Goal: Task Accomplishment & Management: Complete application form

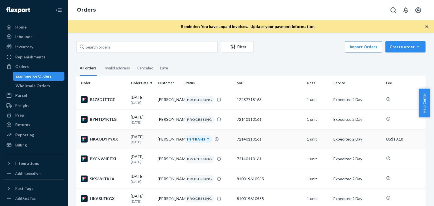
click at [280, 137] on td "72140110161" at bounding box center [270, 139] width 70 height 20
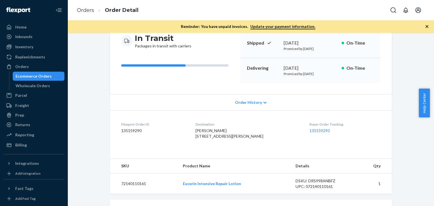
scroll to position [85, 0]
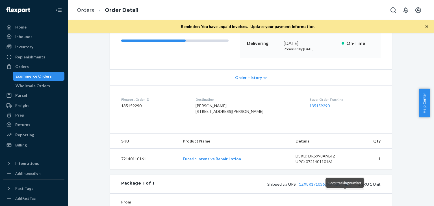
click at [345, 188] on button "Copy tracking number" at bounding box center [346, 184] width 7 height 7
click at [87, 10] on link "Orders" at bounding box center [85, 10] width 17 height 6
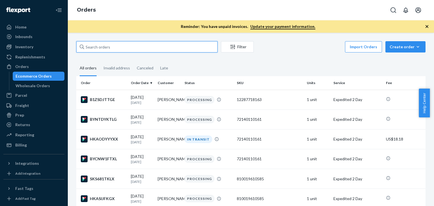
click at [156, 47] on input "text" at bounding box center [146, 46] width 141 height 11
paste input "[PERSON_NAME]"
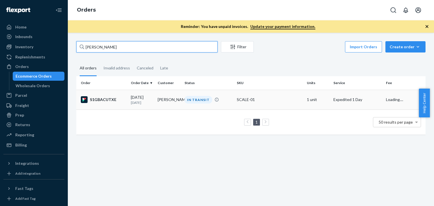
type input "[PERSON_NAME]"
click at [138, 99] on div "[DATE] [DATE]" at bounding box center [142, 100] width 22 height 10
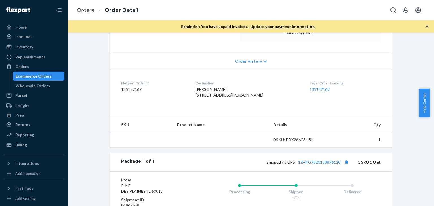
scroll to position [113, 0]
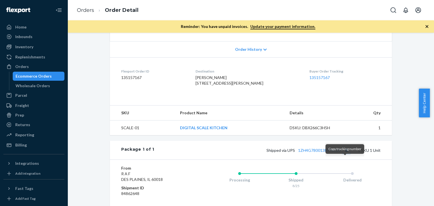
click at [344, 154] on button "Copy tracking number" at bounding box center [346, 150] width 7 height 7
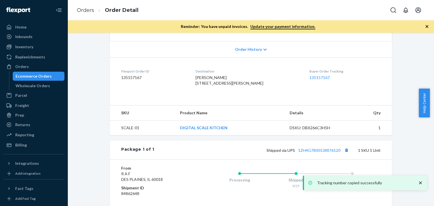
click at [94, 12] on li "Order Detail" at bounding box center [116, 11] width 44 height 8
click at [87, 9] on link "Orders" at bounding box center [85, 10] width 17 height 6
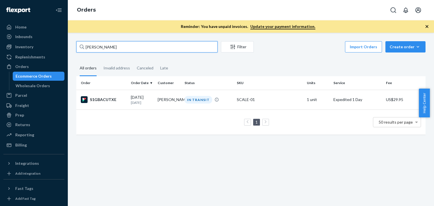
click at [125, 49] on input "[PERSON_NAME]" at bounding box center [146, 46] width 141 height 11
paste input "[PERSON_NAME]"
type input "[PERSON_NAME]"
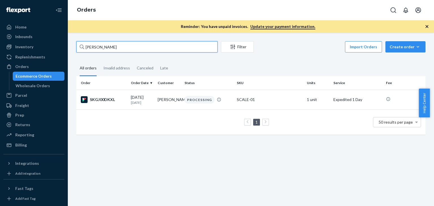
click at [126, 50] on input "[PERSON_NAME]" at bounding box center [146, 46] width 141 height 11
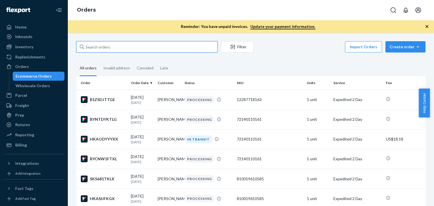
click at [107, 47] on input "text" at bounding box center [146, 46] width 141 height 11
paste input "[PERSON_NAME]"
type input "[PERSON_NAME]"
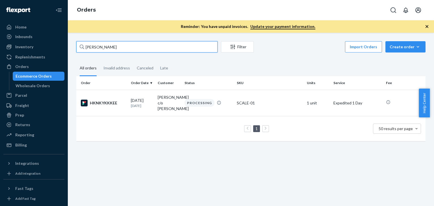
click at [113, 48] on input "[PERSON_NAME]" at bounding box center [146, 46] width 141 height 11
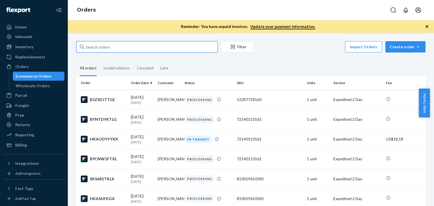
paste input "[PERSON_NAME]"
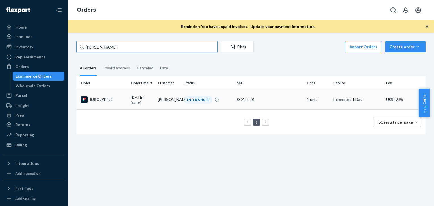
type input "[PERSON_NAME]"
click at [120, 94] on td "SJRQJYFFLE" at bounding box center [102, 100] width 52 height 20
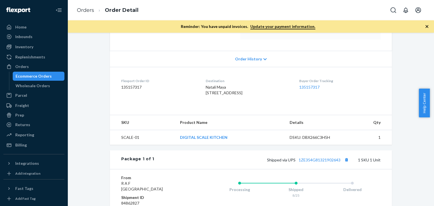
scroll to position [113, 0]
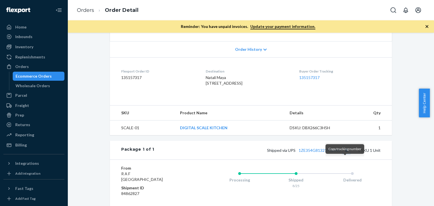
click at [344, 154] on button "Copy tracking number" at bounding box center [346, 150] width 7 height 7
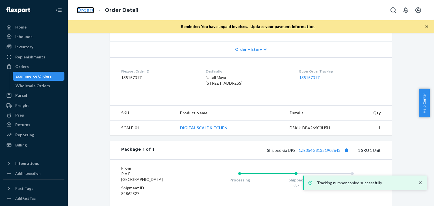
click at [89, 12] on link "Orders" at bounding box center [85, 10] width 17 height 6
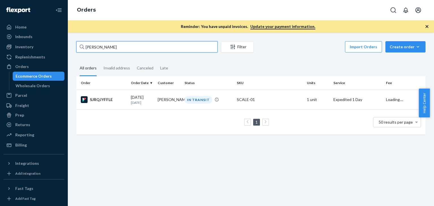
click at [116, 47] on input "[PERSON_NAME]" at bounding box center [146, 46] width 141 height 11
paste input "[PERSON_NAME]"
type input "[PERSON_NAME]"
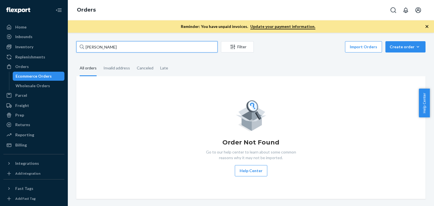
click at [116, 47] on input "[PERSON_NAME]" at bounding box center [146, 46] width 141 height 11
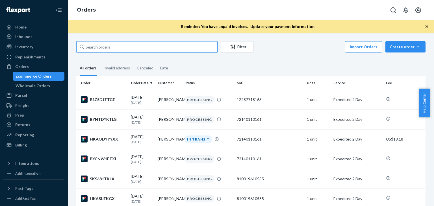
click at [111, 49] on input "text" at bounding box center [146, 46] width 141 height 11
paste input "[PERSON_NAME]"
type input "[PERSON_NAME]"
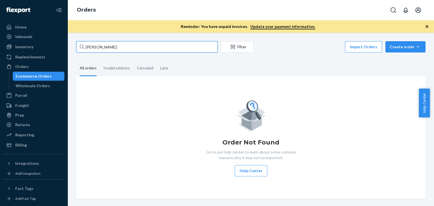
click at [120, 49] on input "[PERSON_NAME]" at bounding box center [146, 46] width 141 height 11
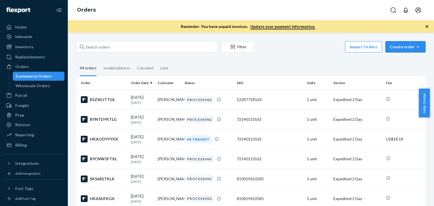
click at [392, 44] on div "Create order" at bounding box center [406, 47] width 32 height 6
click at [392, 60] on span "Ecommerce order" at bounding box center [409, 61] width 35 height 4
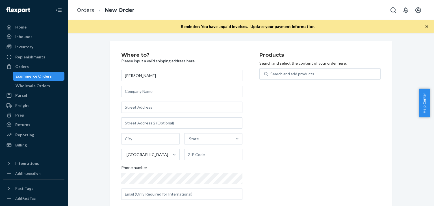
type input "[PERSON_NAME]"
click at [155, 105] on input "text" at bounding box center [181, 107] width 121 height 11
paste input "[STREET_ADDRESS]"
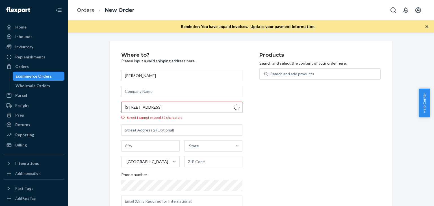
type input "[STREET_ADDRESS]"
type input "Apartment 3W"
type input "[GEOGRAPHIC_DATA]"
type input "11561"
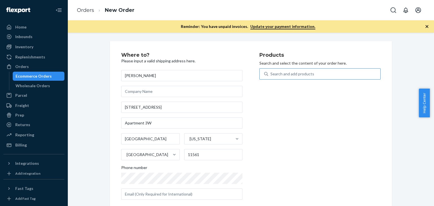
click at [293, 75] on div "Search and add products" at bounding box center [293, 74] width 44 height 6
click at [271, 75] on input "Search and add products" at bounding box center [271, 74] width 1 height 6
type input "ki"
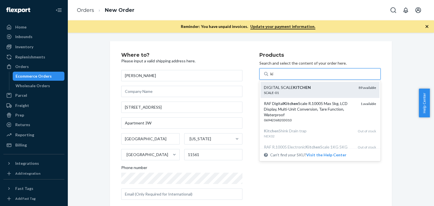
click at [293, 87] on em "KITCHEN" at bounding box center [302, 87] width 18 height 5
click at [274, 77] on input "ki" at bounding box center [273, 74] width 4 height 6
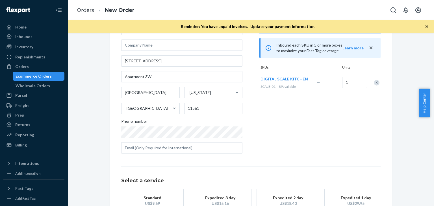
scroll to position [57, 0]
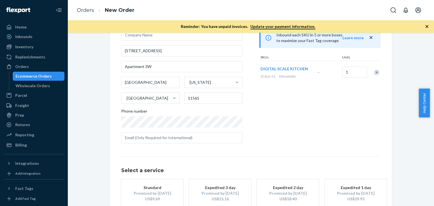
click at [344, 191] on div "Promised by [DATE]" at bounding box center [355, 194] width 45 height 6
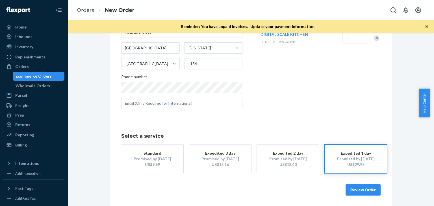
scroll to position [92, 0]
click at [357, 190] on button "Review Order" at bounding box center [363, 189] width 35 height 11
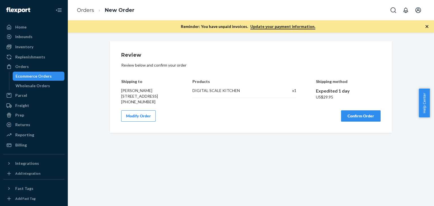
click at [362, 122] on button "Confirm Order" at bounding box center [361, 116] width 40 height 11
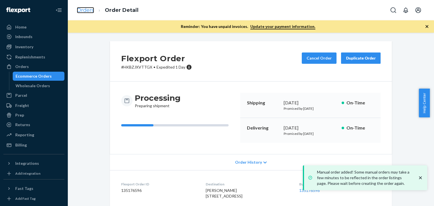
click at [90, 10] on link "Orders" at bounding box center [85, 10] width 17 height 6
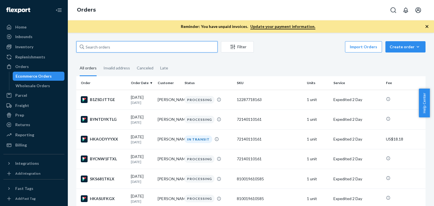
click at [115, 49] on input "text" at bounding box center [146, 46] width 141 height 11
paste input "[PERSON_NAME]"
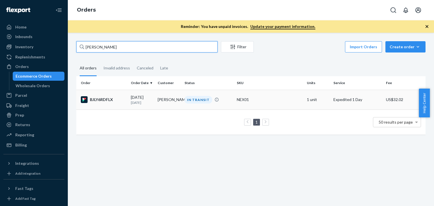
type input "[PERSON_NAME]"
click at [107, 99] on div "BJLY6RDFLX" at bounding box center [104, 99] width 46 height 7
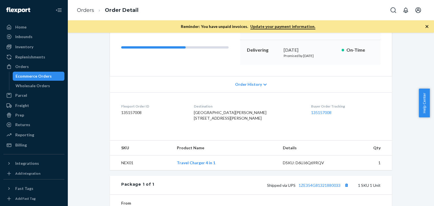
scroll to position [85, 0]
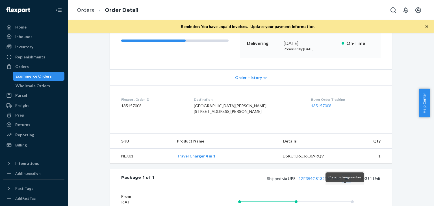
click at [346, 182] on button "Copy tracking number" at bounding box center [346, 178] width 7 height 7
click at [92, 8] on link "Orders" at bounding box center [85, 10] width 17 height 6
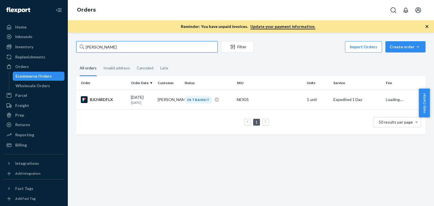
click at [128, 49] on input "[PERSON_NAME]" at bounding box center [146, 46] width 141 height 11
paste input "[PERSON_NAME]"
type input "[PERSON_NAME]"
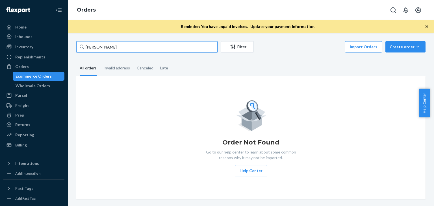
click at [128, 49] on input "[PERSON_NAME]" at bounding box center [146, 46] width 141 height 11
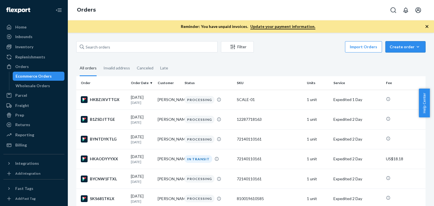
click at [397, 50] on button "Create order Ecommerce order Removal order" at bounding box center [406, 46] width 40 height 11
click at [398, 61] on span "Ecommerce order" at bounding box center [409, 61] width 35 height 4
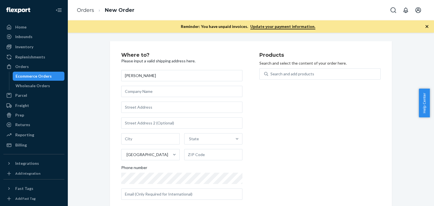
type input "[PERSON_NAME]"
drag, startPoint x: 156, startPoint y: 109, endPoint x: 161, endPoint y: 112, distance: 5.5
click at [156, 109] on input "text" at bounding box center [181, 107] width 121 height 11
paste input "[STREET_ADDRESS] Furniture 3 mile [GEOGRAPHIC_DATA] 25632"
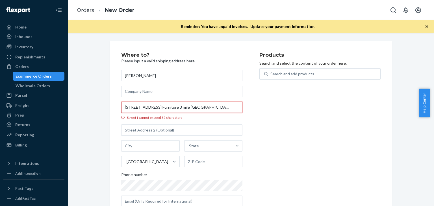
scroll to position [0, 41]
drag, startPoint x: 231, startPoint y: 109, endPoint x: 216, endPoint y: 108, distance: 14.7
click at [216, 108] on input "[STREET_ADDRESS] Furniture 3 mile [GEOGRAPHIC_DATA] 25632" at bounding box center [181, 107] width 121 height 11
click at [224, 108] on input "[STREET_ADDRESS] Furniture 3 mile [GEOGRAPHIC_DATA] 25632" at bounding box center [181, 107] width 121 height 11
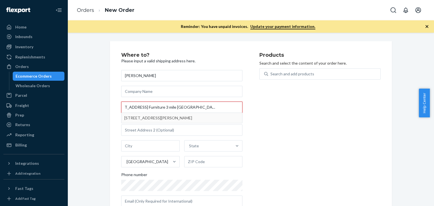
type input "[STREET_ADDRESS] Furniture 3 mile [GEOGRAPHIC_DATA] 25632"
click at [201, 163] on input "text" at bounding box center [213, 161] width 59 height 11
paste input "25632"
type input "25632"
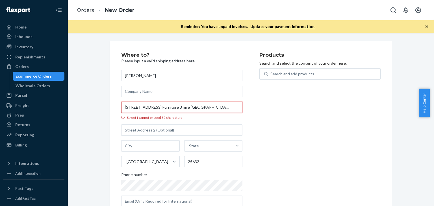
click at [215, 110] on input "[STREET_ADDRESS] Furniture 3 mile [GEOGRAPHIC_DATA] 25632" at bounding box center [181, 107] width 121 height 11
click at [211, 145] on div "State" at bounding box center [209, 146] width 48 height 11
click at [190, 145] on input "State" at bounding box center [189, 146] width 1 height 6
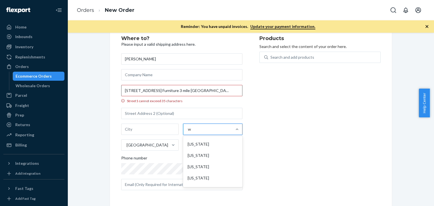
scroll to position [28, 0]
type input "w"
click at [221, 93] on input "[STREET_ADDRESS] Furniture 3 mile [GEOGRAPHIC_DATA] 25632" at bounding box center [181, 90] width 121 height 11
click at [233, 92] on input "[STREET_ADDRESS] Furniture 3 mile [GEOGRAPHIC_DATA] 25632" at bounding box center [181, 90] width 121 height 11
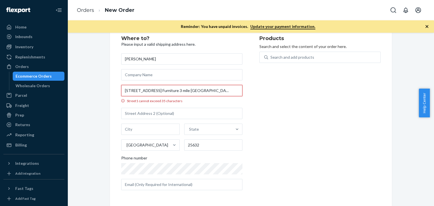
click at [233, 92] on input "[STREET_ADDRESS] Furniture 3 mile [GEOGRAPHIC_DATA] 25632" at bounding box center [181, 90] width 121 height 11
paste input "25632"
type input "25632"
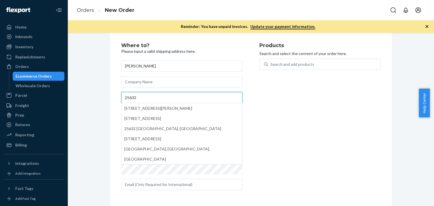
click at [207, 96] on input "25632" at bounding box center [181, 97] width 121 height 11
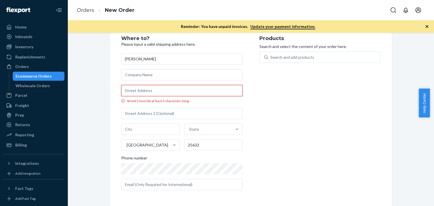
paste input "[STREET_ADDRESS]"
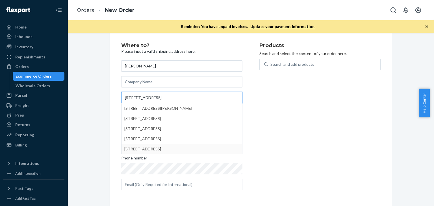
type input "[STREET_ADDRESS]"
click at [283, 145] on div "Products Search and select the content of your order here. Search and add produ…" at bounding box center [320, 119] width 121 height 152
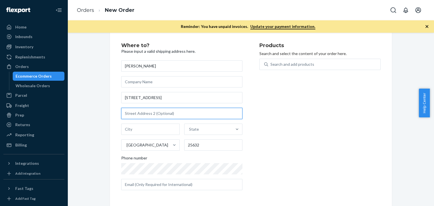
click at [182, 114] on input "text" at bounding box center [181, 113] width 121 height 11
paste input "Rum Junction Furniture 3 mile curve"
type input "Rum Junction Furniture 3 mile curve"
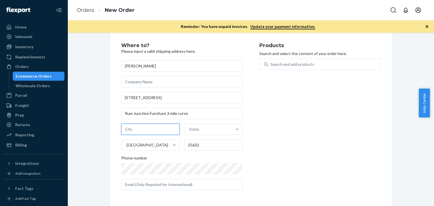
click at [162, 130] on input "text" at bounding box center [150, 129] width 59 height 11
paste input "Lyburn"
type input "Lyburn"
click at [193, 133] on div "State" at bounding box center [209, 129] width 48 height 11
click at [190, 132] on input "State" at bounding box center [189, 130] width 1 height 6
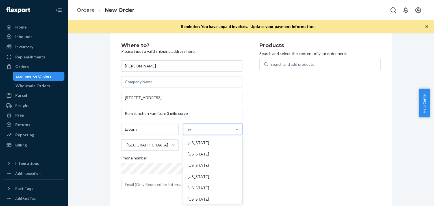
type input "wv"
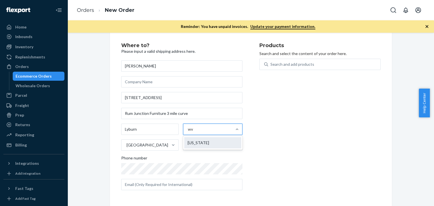
click at [200, 143] on div "[US_STATE]" at bounding box center [212, 142] width 57 height 11
click at [194, 132] on input "wv" at bounding box center [191, 130] width 6 height 6
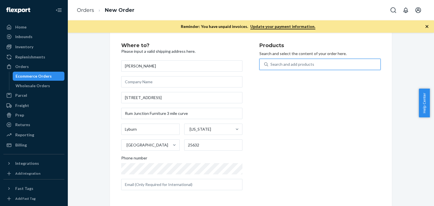
click at [308, 68] on div "Search and add products" at bounding box center [324, 64] width 112 height 10
click at [271, 67] on input "0 results available. Use Up and Down to choose options, press Enter to select t…" at bounding box center [271, 65] width 1 height 6
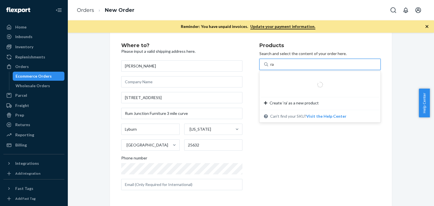
type input "raf"
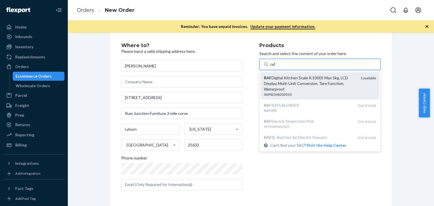
click at [305, 83] on div "RAF Digital Kitchen Scale R.10005 Max 5kg, LCD Display, Multi-Unit Conversion, …" at bounding box center [310, 83] width 92 height 17
click at [276, 67] on input "raf" at bounding box center [273, 65] width 5 height 6
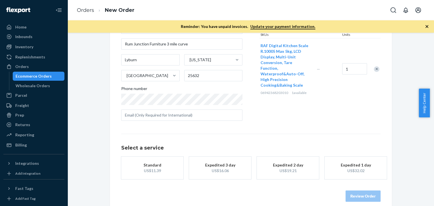
scroll to position [86, 0]
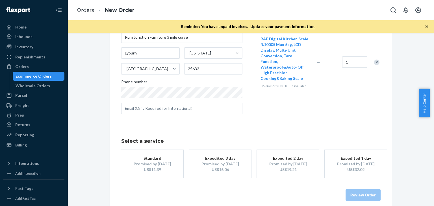
click at [360, 167] on div "US$32.02" at bounding box center [355, 170] width 45 height 6
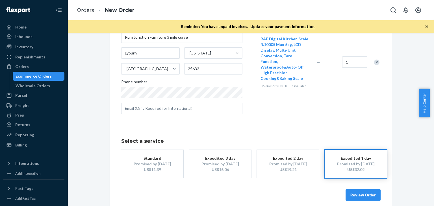
click at [356, 195] on button "Review Order" at bounding box center [363, 195] width 35 height 11
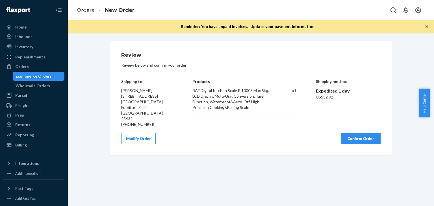
click at [370, 133] on button "Confirm Order" at bounding box center [361, 138] width 40 height 11
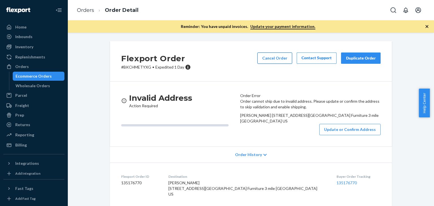
click at [280, 57] on button "Cancel Order" at bounding box center [275, 58] width 35 height 11
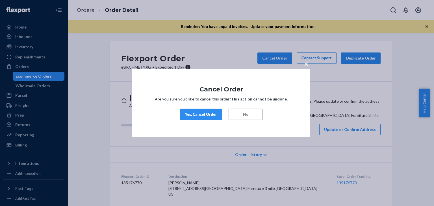
click at [217, 114] on div "Yes, Cancel Order" at bounding box center [201, 115] width 32 height 6
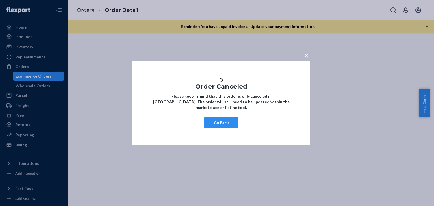
click at [224, 126] on button "Go Back" at bounding box center [221, 122] width 34 height 11
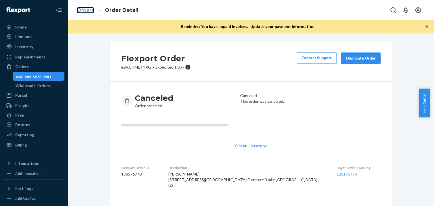
click at [89, 9] on link "Orders" at bounding box center [85, 10] width 17 height 6
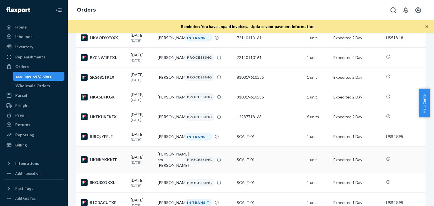
scroll to position [170, 0]
